Goal: Use online tool/utility

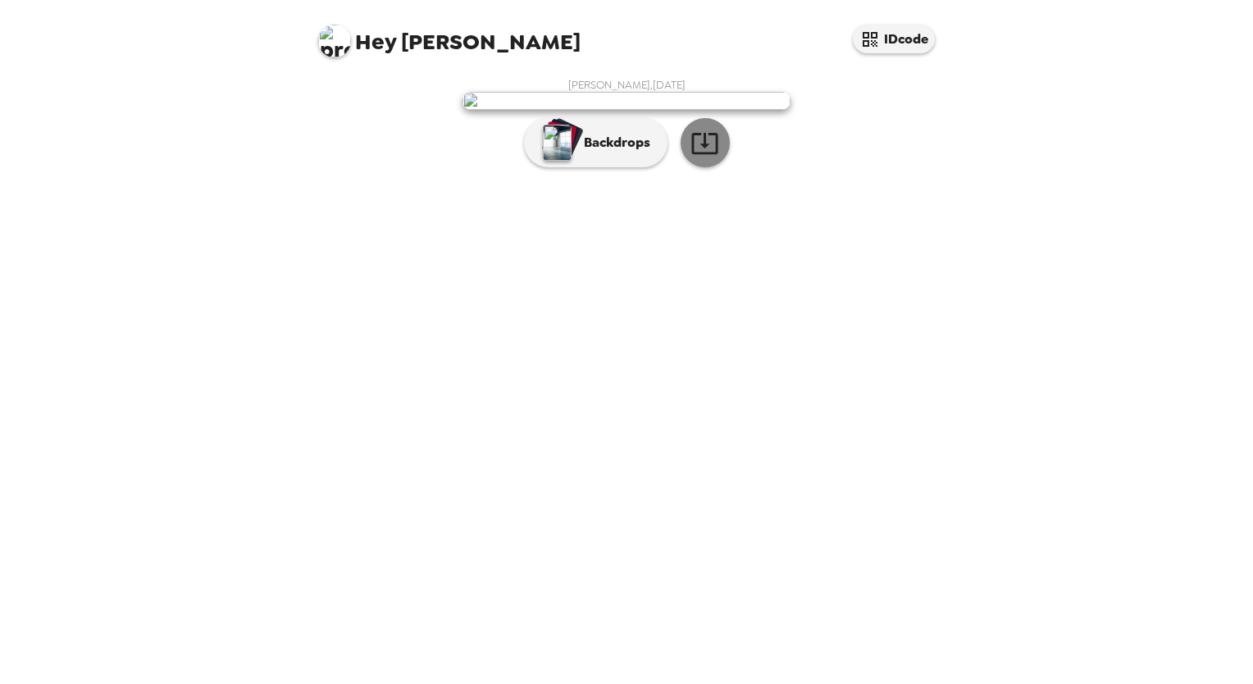
click at [702, 154] on icon "button" at bounding box center [704, 143] width 26 height 21
click at [551, 161] on img "button" at bounding box center [557, 143] width 29 height 36
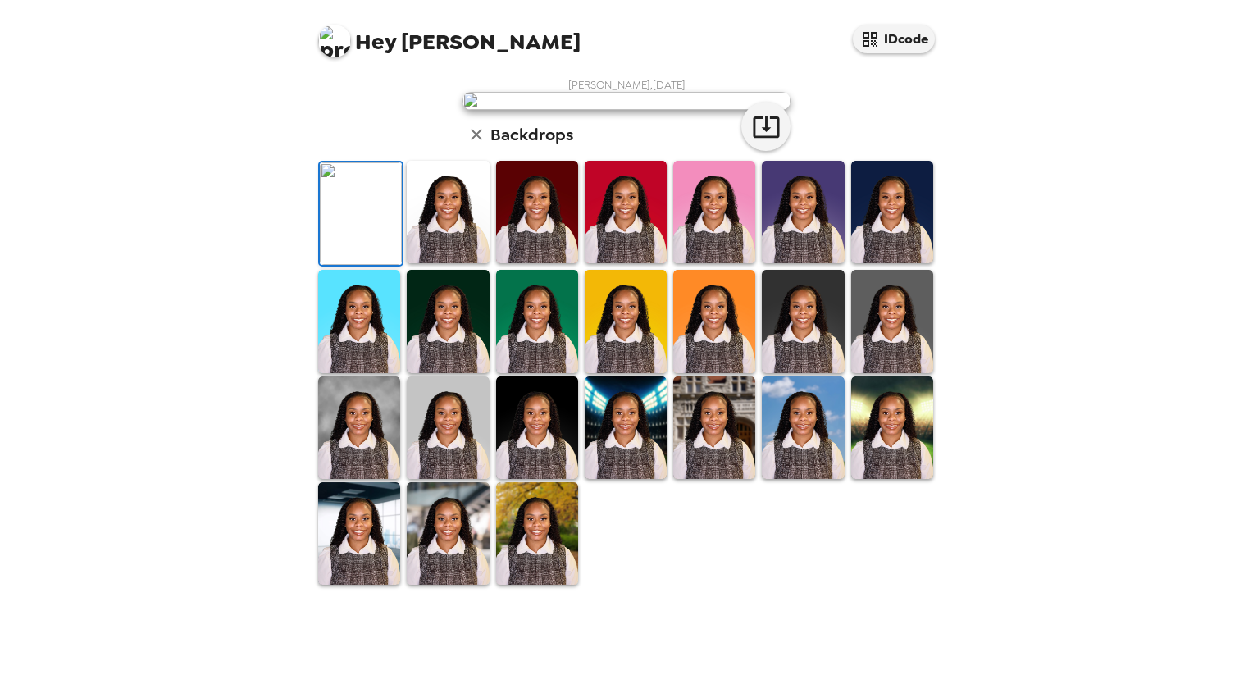
click at [435, 263] on img at bounding box center [448, 212] width 82 height 103
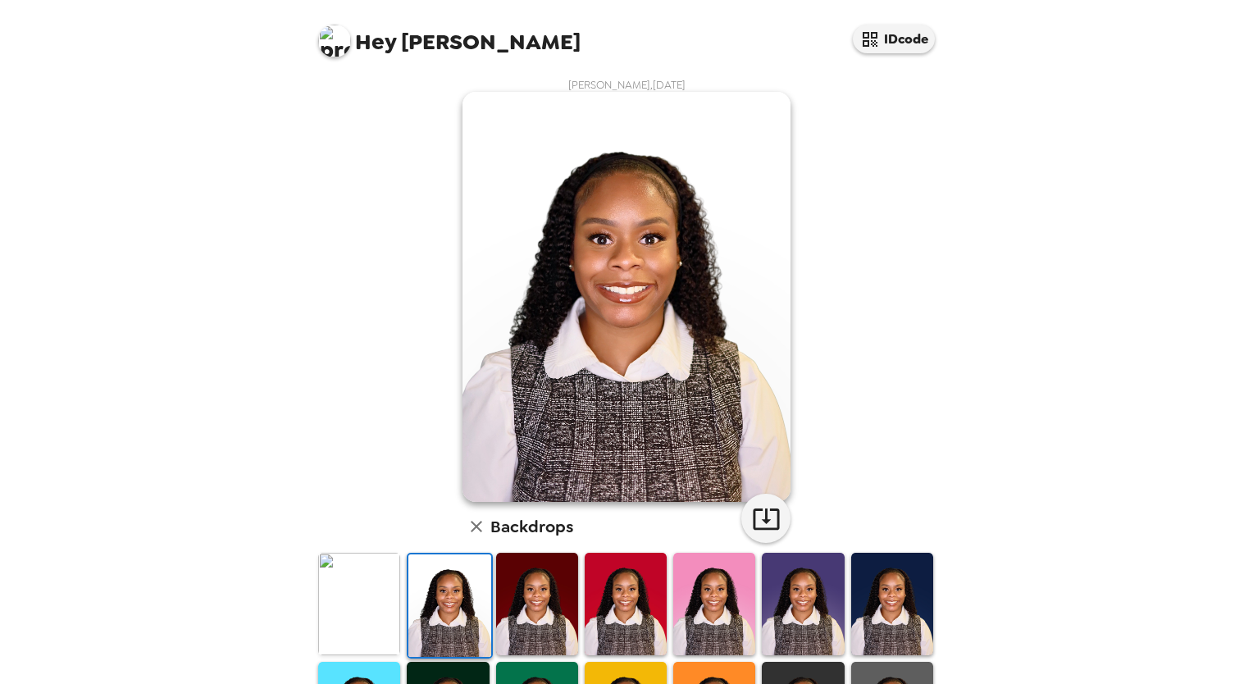
click at [496, 605] on img at bounding box center [537, 604] width 82 height 103
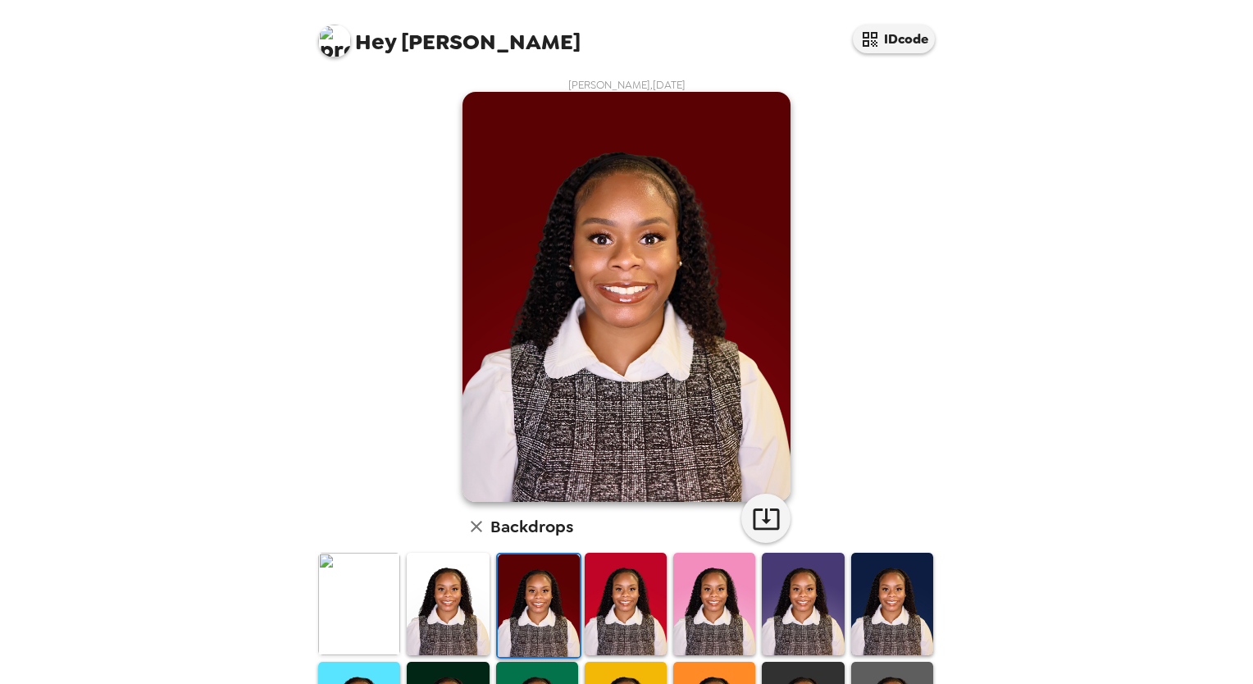
click at [599, 618] on img at bounding box center [626, 604] width 82 height 103
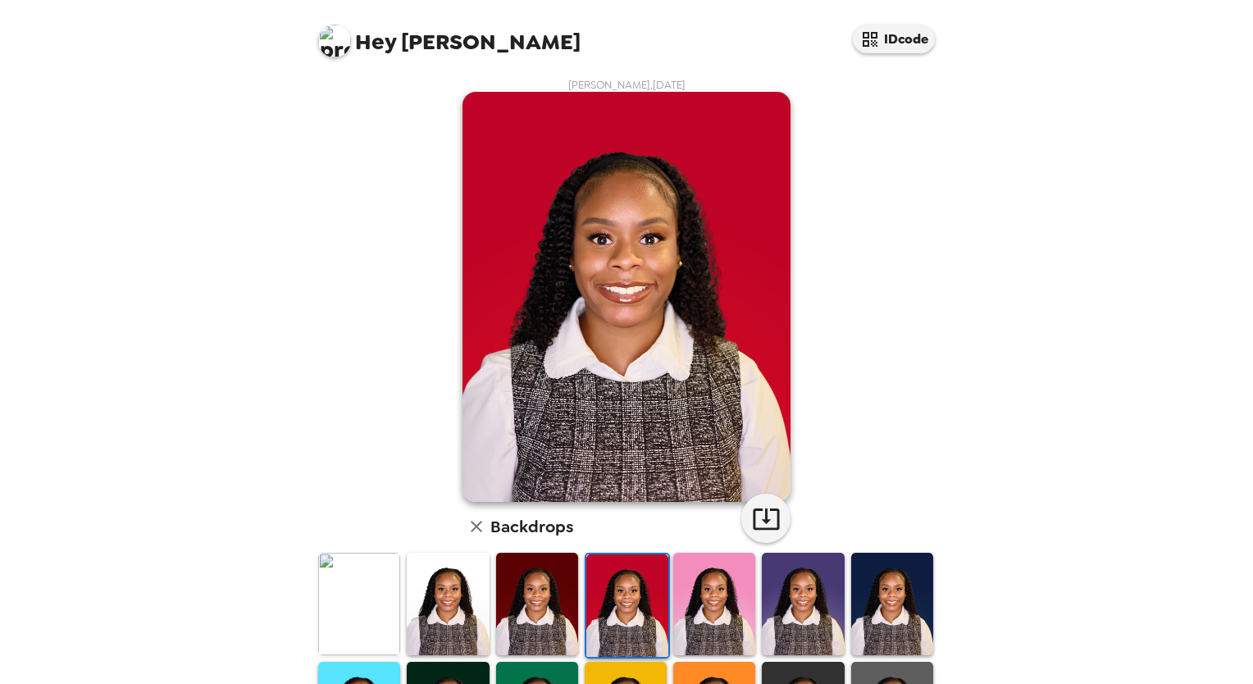
click at [701, 616] on img at bounding box center [714, 604] width 82 height 103
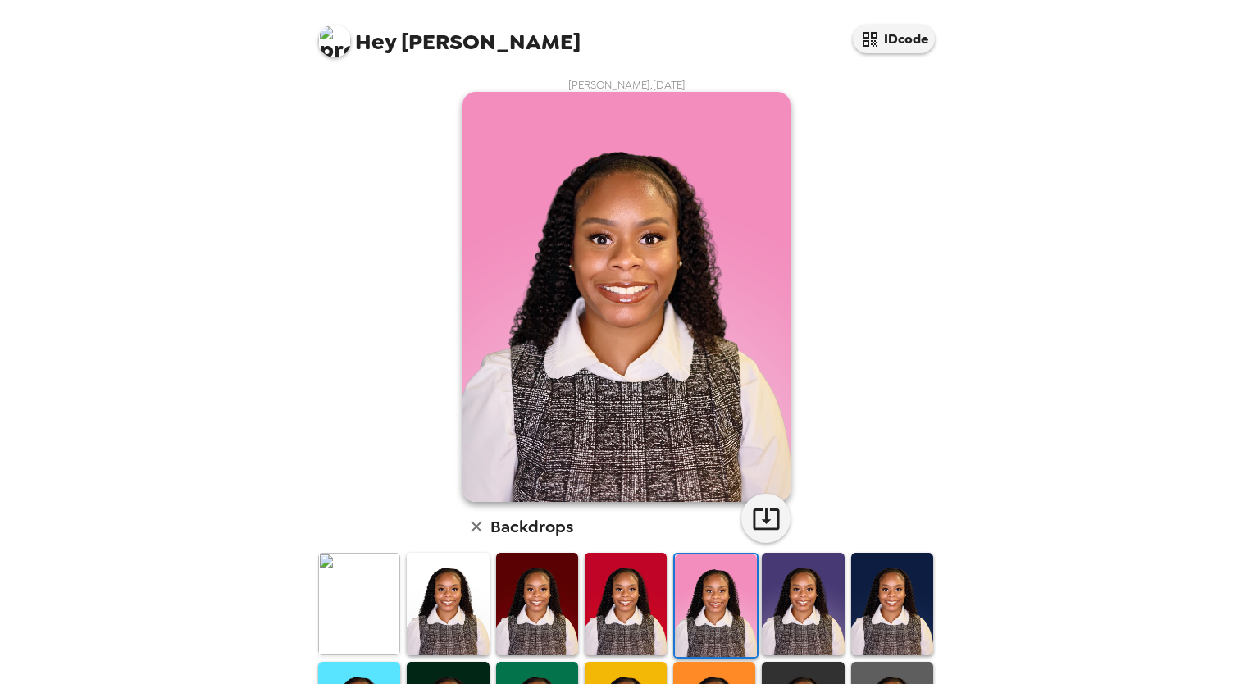
click at [805, 599] on img at bounding box center [803, 604] width 82 height 103
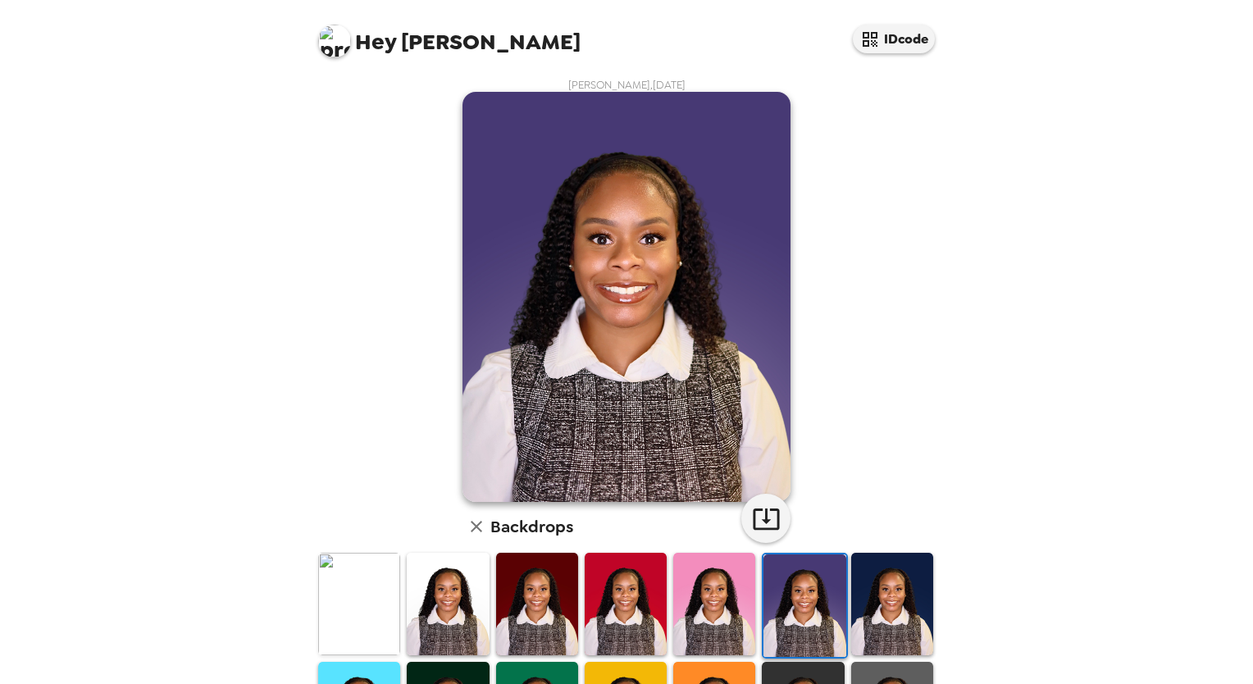
click at [385, 608] on img at bounding box center [359, 604] width 82 height 103
